Goal: Information Seeking & Learning: Learn about a topic

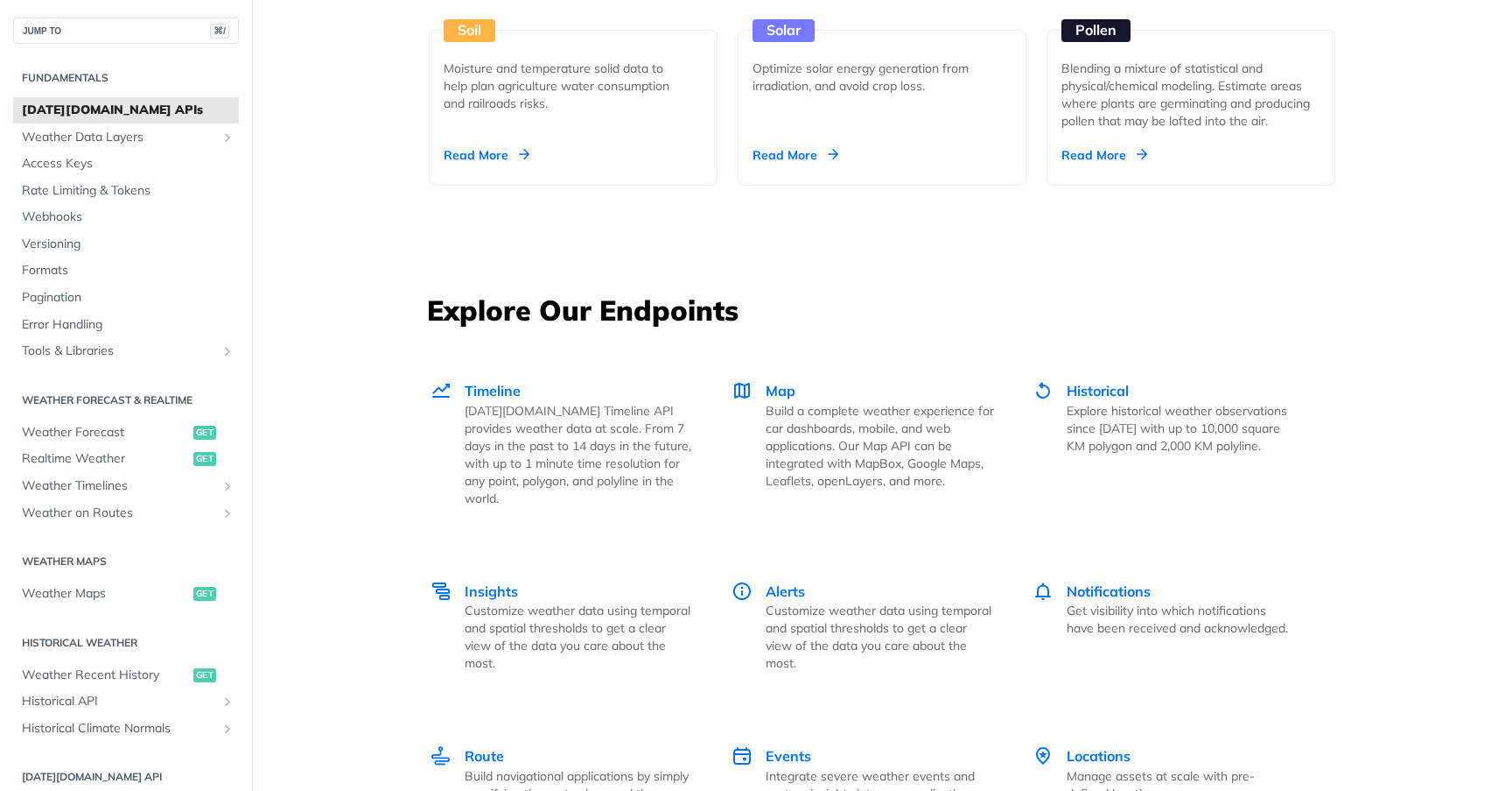
scroll to position [2033, 0]
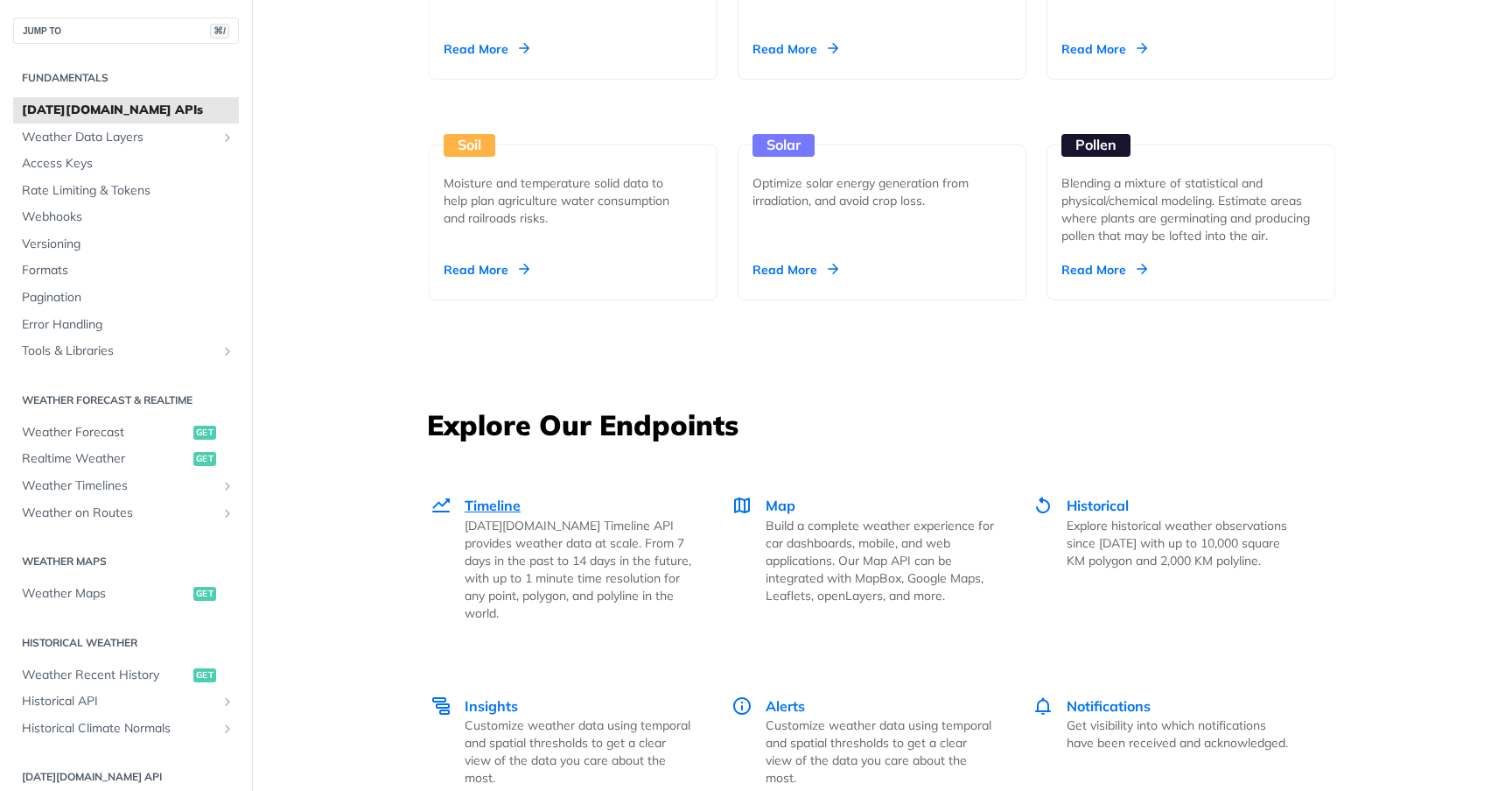
click at [499, 499] on span "Timeline" at bounding box center [492, 505] width 56 height 17
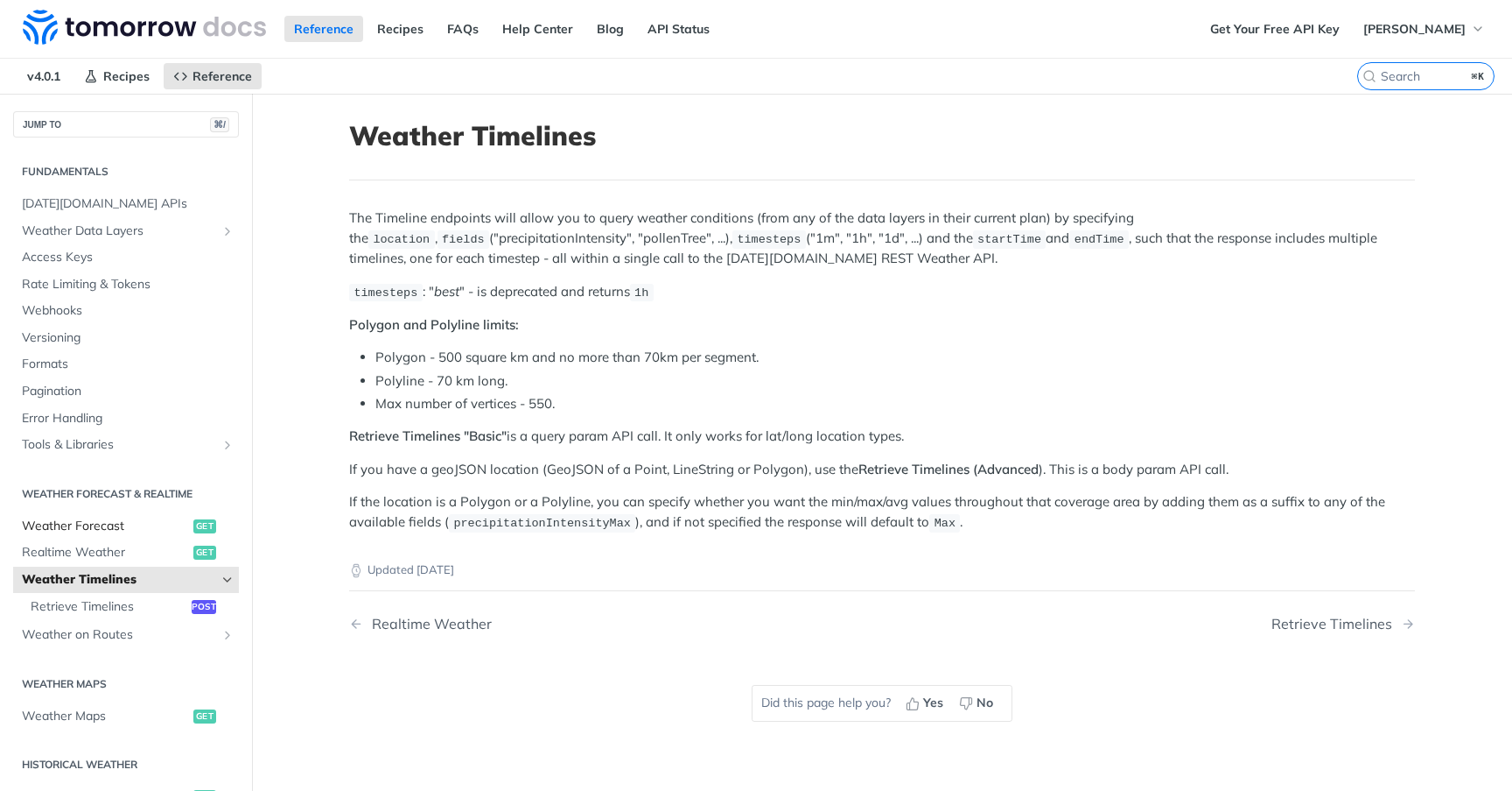
click at [92, 531] on span "Weather Forecast" at bounding box center [106, 526] width 167 height 17
